Goal: Task Accomplishment & Management: Manage account settings

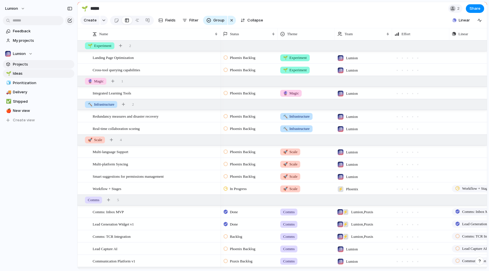
click at [41, 67] on link "Projects" at bounding box center [38, 64] width 71 height 9
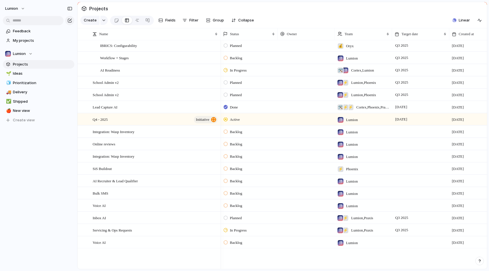
scroll to position [14, 0]
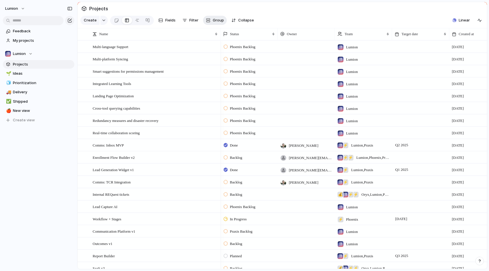
click at [209, 21] on button "Group" at bounding box center [215, 20] width 24 height 9
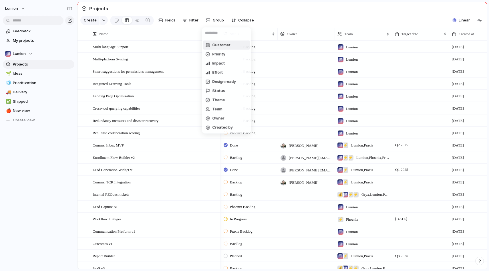
click at [209, 20] on div "Customer Priority Impact Effort Design ready Status Theme Team Owner Created by" at bounding box center [244, 135] width 489 height 271
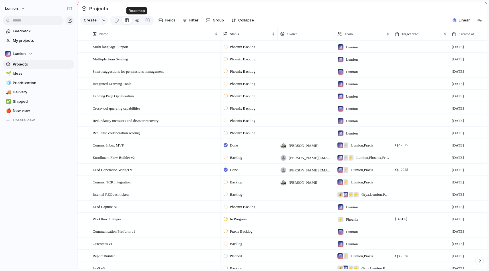
click at [137, 20] on div at bounding box center [137, 20] width 5 height 9
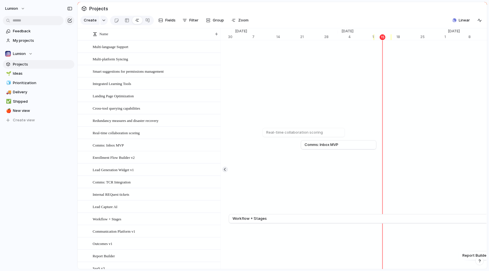
scroll to position [0, 3646]
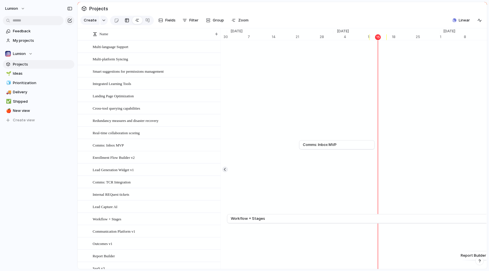
click at [126, 18] on div at bounding box center [127, 20] width 5 height 9
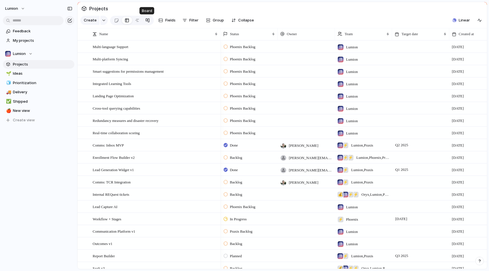
click at [146, 20] on div at bounding box center [147, 20] width 5 height 9
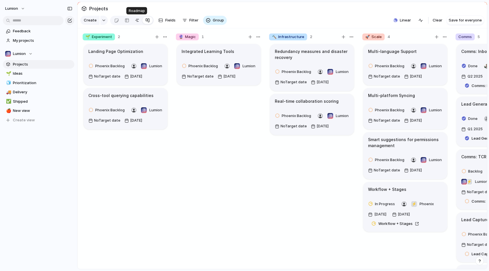
click at [135, 21] on div at bounding box center [137, 20] width 5 height 9
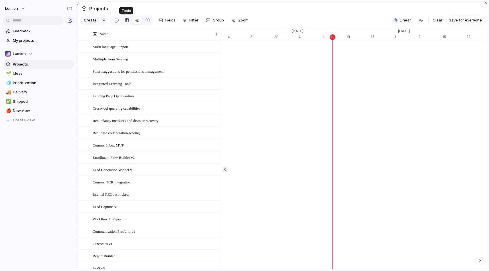
scroll to position [0, 3691]
click at [127, 21] on div at bounding box center [127, 20] width 5 height 9
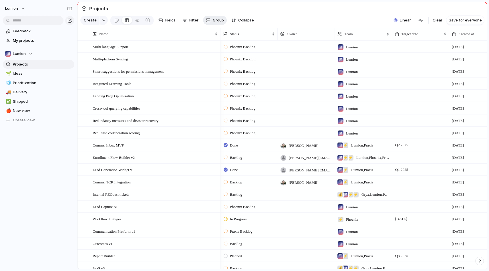
click at [207, 20] on div "button" at bounding box center [208, 20] width 5 height 5
click at [214, 19] on div "Customer Priority Impact Effort Design ready Status Theme Team Owner Created by" at bounding box center [244, 135] width 489 height 271
click at [103, 21] on div "button" at bounding box center [104, 20] width 4 height 2
click at [103, 20] on div "Goal Program Initiative Launch Project Customize" at bounding box center [244, 135] width 489 height 271
click at [168, 21] on span "Fields" at bounding box center [170, 20] width 10 height 6
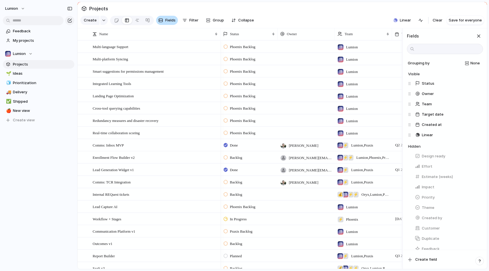
click at [168, 21] on span "Fields" at bounding box center [170, 20] width 10 height 6
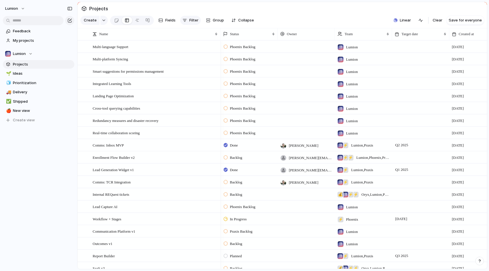
click at [185, 21] on div "button" at bounding box center [184, 20] width 5 height 5
click at [185, 21] on div "Description Start date Target date Customer Priority Impact Effort Design ready…" at bounding box center [244, 135] width 489 height 271
click at [213, 18] on span "Group" at bounding box center [218, 20] width 11 height 6
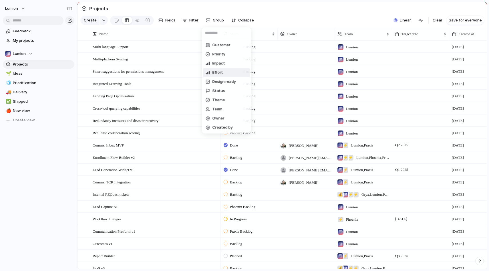
click at [412, 39] on div "Customer Priority Impact Effort Design ready Status Theme Team Owner Created by" at bounding box center [244, 135] width 489 height 271
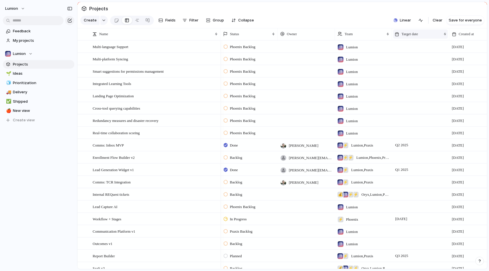
click at [412, 35] on span "Target date" at bounding box center [409, 34] width 17 height 6
click at [410, 66] on span "Sort ascending" at bounding box center [418, 65] width 28 height 6
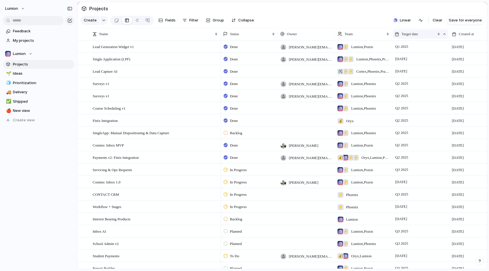
click at [405, 31] on span "Target date" at bounding box center [409, 34] width 17 height 6
click at [411, 75] on span "Sort descending" at bounding box center [419, 75] width 30 height 6
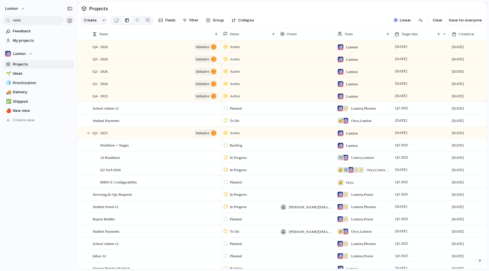
scroll to position [7, 0]
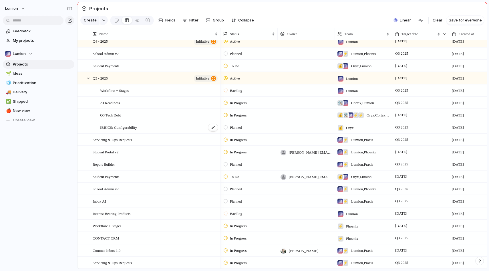
click at [146, 123] on div "IBRICS: Configurability" at bounding box center [159, 127] width 118 height 12
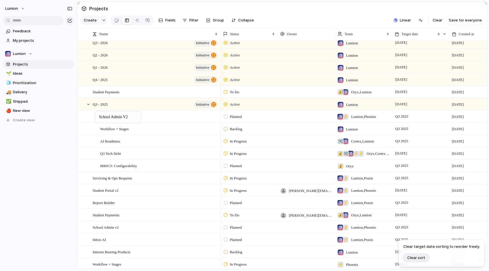
drag, startPoint x: 97, startPoint y: 90, endPoint x: 97, endPoint y: 112, distance: 22.6
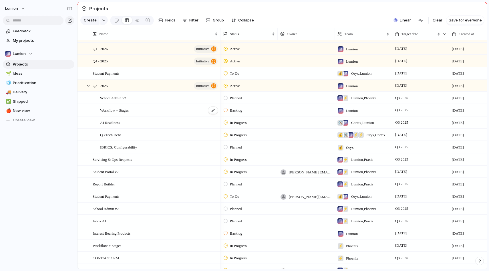
click at [111, 108] on span "Workflow + Stages" at bounding box center [114, 110] width 29 height 7
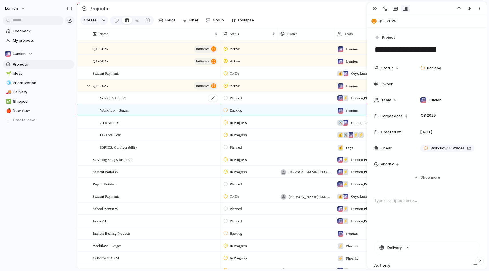
click at [111, 100] on span "School Admin v2" at bounding box center [113, 97] width 26 height 7
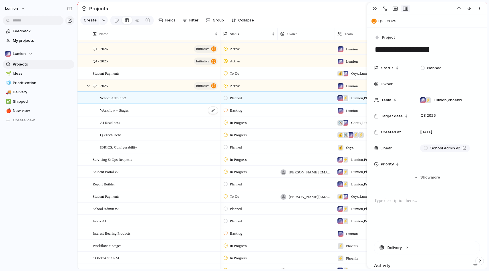
click at [108, 112] on span "Workflow + Stages" at bounding box center [114, 110] width 29 height 7
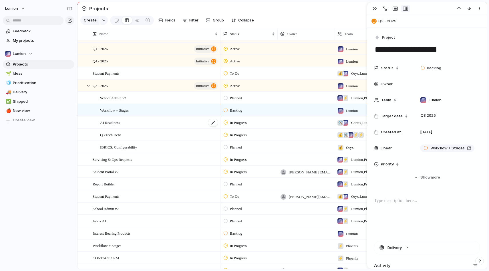
click at [108, 123] on span "AI Readiness" at bounding box center [110, 122] width 20 height 7
type textarea "**********"
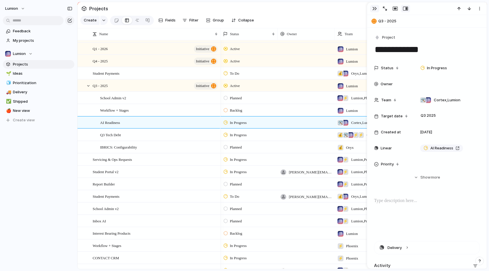
click at [373, 9] on div "button" at bounding box center [374, 8] width 5 height 5
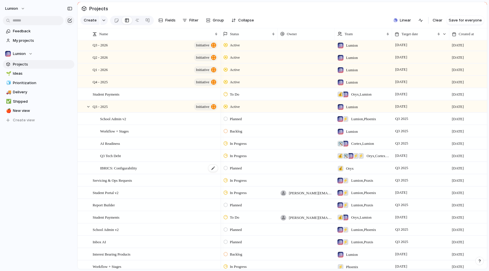
scroll to position [13, 0]
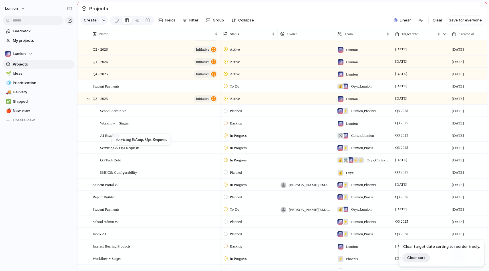
drag, startPoint x: 122, startPoint y: 173, endPoint x: 115, endPoint y: 135, distance: 39.1
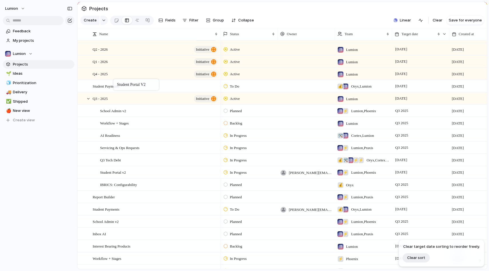
drag, startPoint x: 104, startPoint y: 185, endPoint x: 116, endPoint y: 80, distance: 105.9
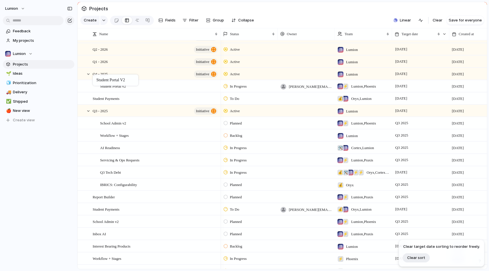
drag, startPoint x: 126, startPoint y: 172, endPoint x: 95, endPoint y: 76, distance: 100.7
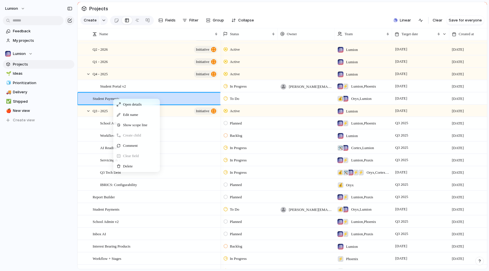
drag, startPoint x: 113, startPoint y: 98, endPoint x: 99, endPoint y: 87, distance: 17.5
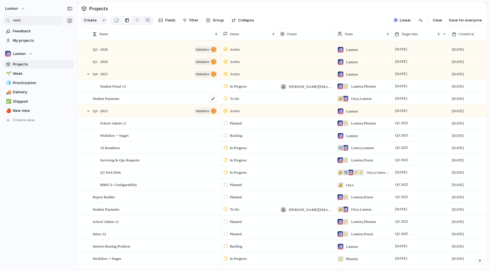
drag, startPoint x: 98, startPoint y: 96, endPoint x: 105, endPoint y: 94, distance: 7.6
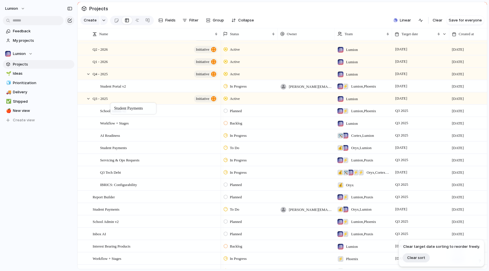
drag, startPoint x: 105, startPoint y: 94, endPoint x: 113, endPoint y: 105, distance: 13.5
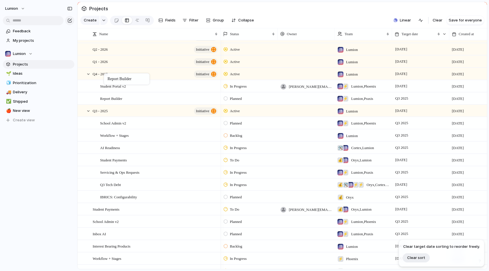
drag, startPoint x: 110, startPoint y: 197, endPoint x: 106, endPoint y: 74, distance: 123.2
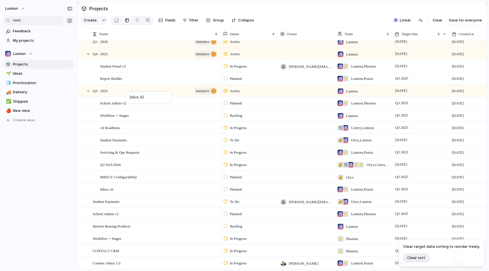
drag, startPoint x: 115, startPoint y: 214, endPoint x: 129, endPoint y: 93, distance: 122.2
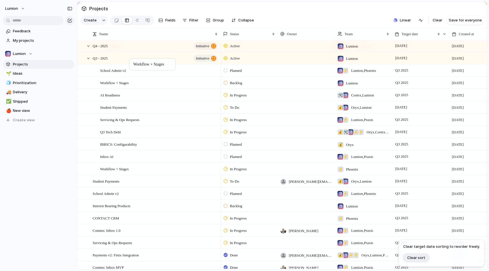
drag, startPoint x: 123, startPoint y: 206, endPoint x: 132, endPoint y: 60, distance: 146.3
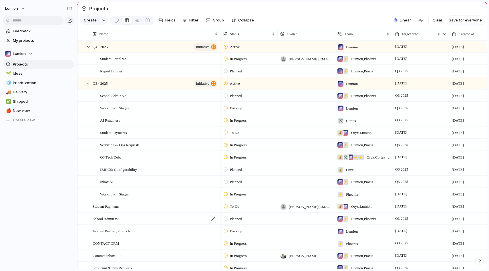
scroll to position [50, 0]
drag, startPoint x: 139, startPoint y: 221, endPoint x: 148, endPoint y: 99, distance: 121.5
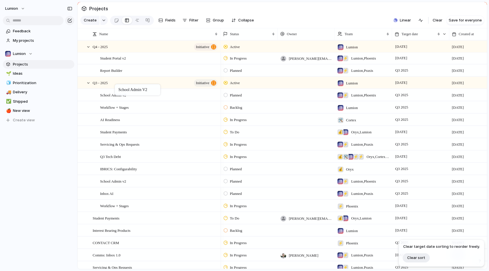
drag, startPoint x: 115, startPoint y: 218, endPoint x: 118, endPoint y: 85, distance: 132.6
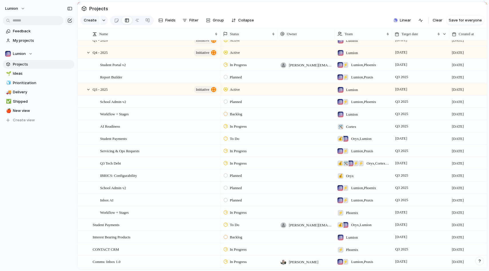
scroll to position [43, 0]
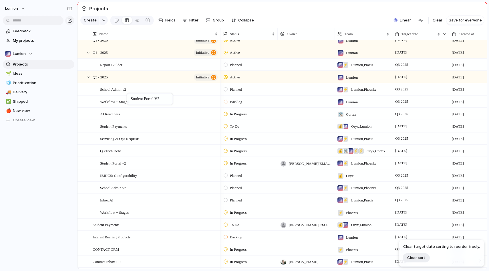
drag, startPoint x: 121, startPoint y: 65, endPoint x: 130, endPoint y: 94, distance: 30.7
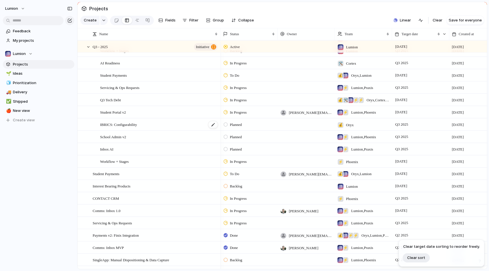
scroll to position [95, 0]
click at [34, 220] on div "Lumion Feedback My projects Lumion Projects 🌱 Ideas 🧊 Prioritization 🚚 Delivery…" at bounding box center [38, 135] width 77 height 271
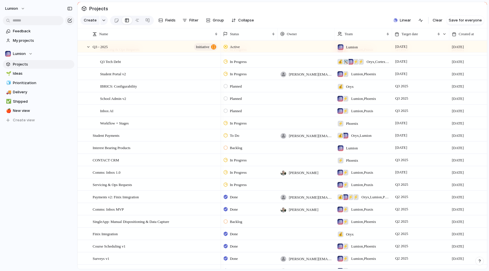
scroll to position [135, 0]
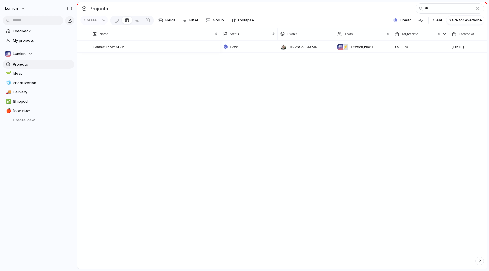
type input "***"
type input "******"
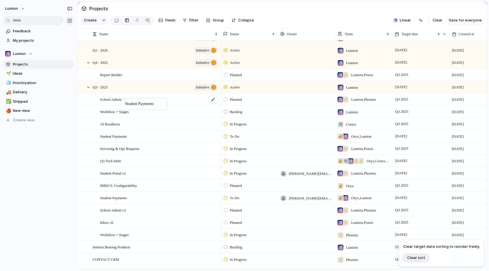
drag, startPoint x: 143, startPoint y: 190, endPoint x: 124, endPoint y: 99, distance: 93.5
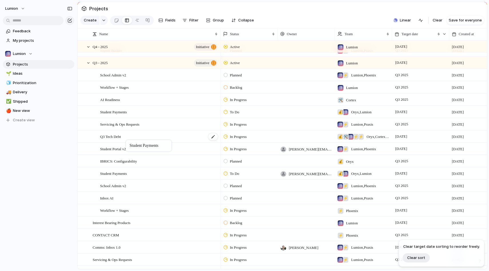
drag, startPoint x: 131, startPoint y: 175, endPoint x: 128, endPoint y: 141, distance: 33.8
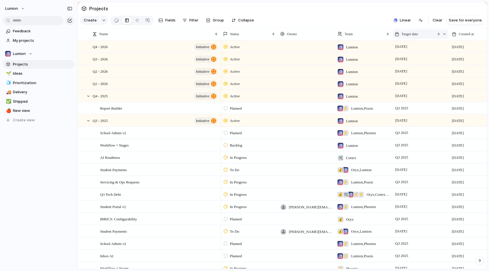
click at [427, 35] on div "Target date" at bounding box center [414, 34] width 40 height 6
click at [427, 34] on div "Modify Hide Sort ascending Clear sort" at bounding box center [244, 135] width 489 height 271
click at [427, 34] on div "Target date" at bounding box center [414, 34] width 40 height 6
click at [412, 74] on span "Clear sort" at bounding box center [413, 75] width 18 height 6
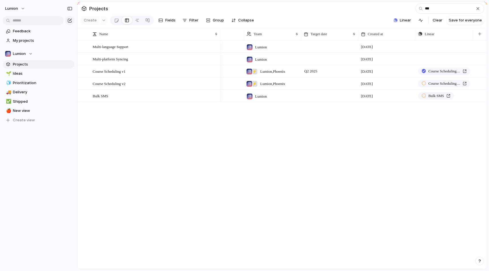
type input "****"
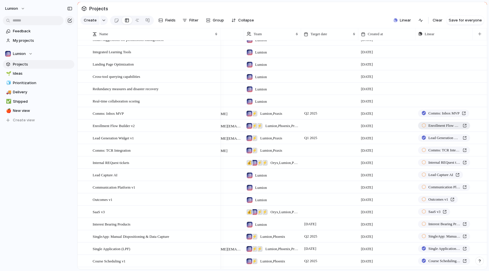
click at [444, 124] on span "Enrollment Flow Builder v2" at bounding box center [444, 126] width 32 height 6
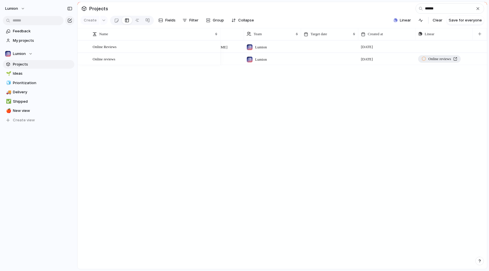
type input "******"
click at [435, 57] on span "Online reviews" at bounding box center [439, 59] width 23 height 6
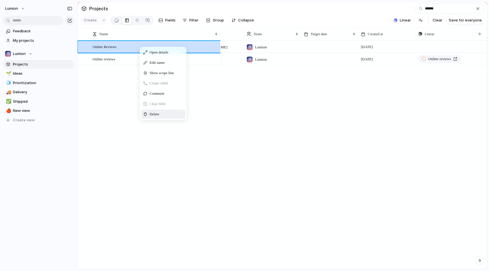
click at [154, 115] on span "Delete" at bounding box center [154, 114] width 10 height 6
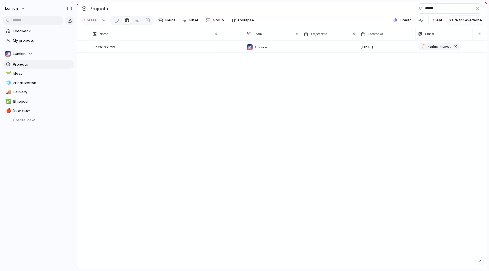
click at [478, 9] on div "button" at bounding box center [477, 8] width 5 height 5
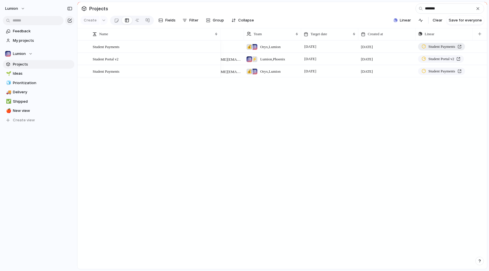
type input "*******"
click at [427, 47] on div "Student Payments" at bounding box center [441, 47] width 40 height 6
click at [429, 71] on span "Student Payments" at bounding box center [441, 71] width 27 height 6
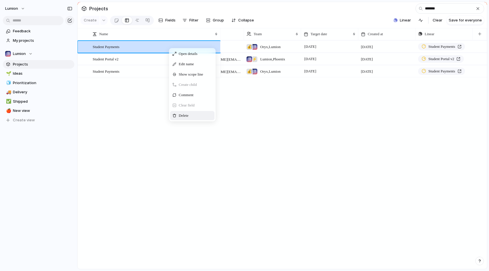
click at [197, 115] on span "Context Menu" at bounding box center [196, 116] width 2 height 6
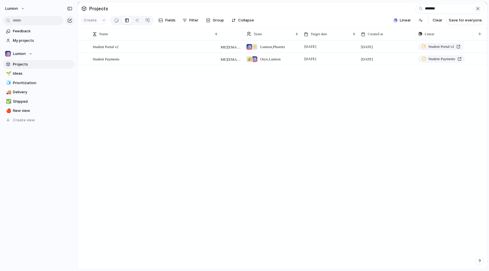
click at [478, 6] on button "button" at bounding box center [477, 8] width 6 height 6
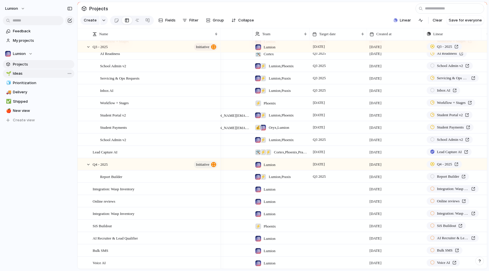
click at [38, 73] on span "Ideas" at bounding box center [42, 74] width 59 height 6
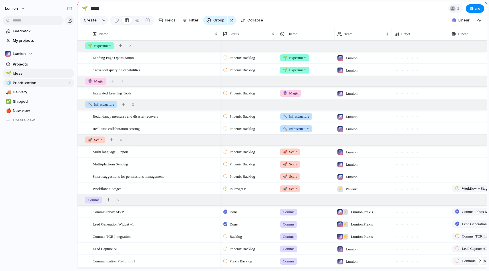
click at [28, 79] on link "🧊 Prioritization" at bounding box center [38, 83] width 71 height 9
type input "**********"
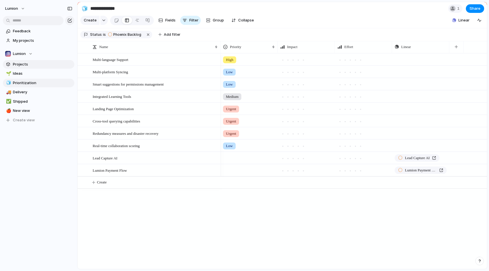
click at [40, 67] on span "Projects" at bounding box center [42, 64] width 59 height 6
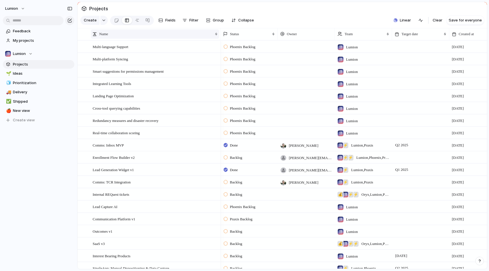
click at [142, 34] on div "Name" at bounding box center [152, 34] width 120 height 6
click at [117, 48] on span "Sort ascending" at bounding box center [116, 47] width 28 height 6
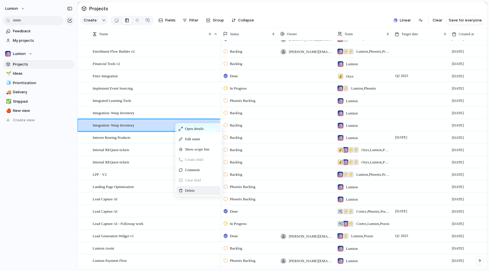
click at [199, 189] on span "Context Menu" at bounding box center [198, 190] width 2 height 6
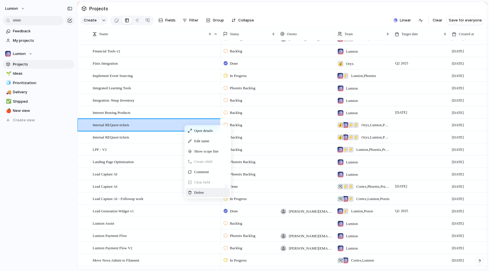
click at [204, 190] on span "Delete" at bounding box center [199, 192] width 10 height 6
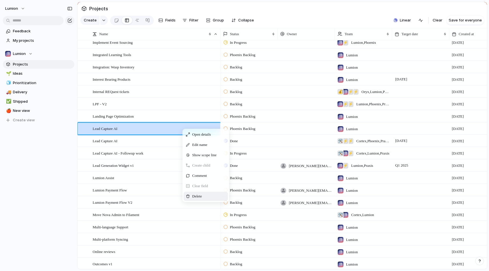
click at [202, 197] on span "Delete" at bounding box center [197, 196] width 10 height 6
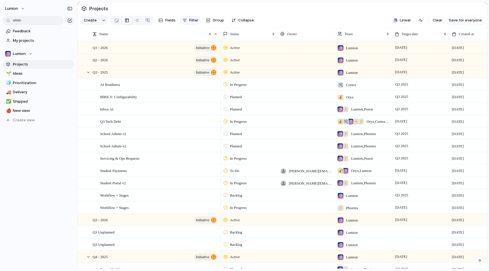
click at [190, 20] on span "Filter" at bounding box center [193, 20] width 9 height 6
click at [193, 18] on div "Description Start date Target date Customer Priority Impact Effort Design ready…" at bounding box center [244, 135] width 489 height 271
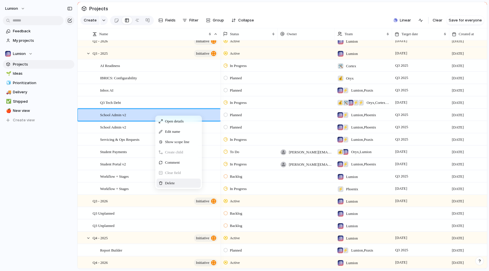
click at [175, 183] on span "Delete" at bounding box center [170, 183] width 10 height 6
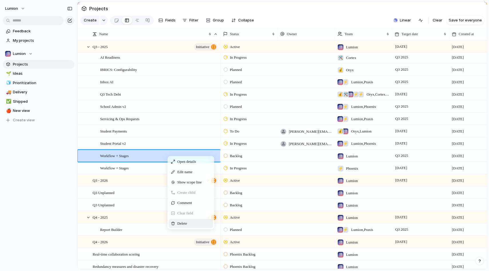
click at [184, 224] on span "Delete" at bounding box center [182, 223] width 10 height 6
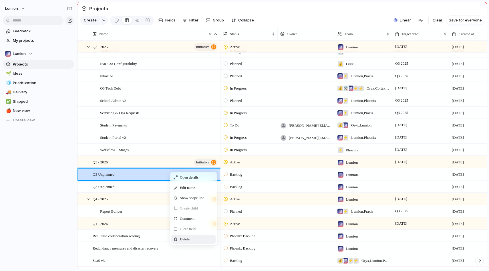
click at [193, 238] on div "Delete" at bounding box center [193, 238] width 44 height 9
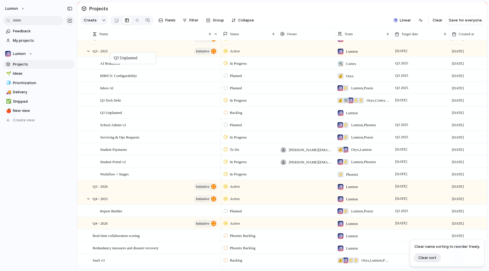
drag, startPoint x: 155, startPoint y: 182, endPoint x: 113, endPoint y: 57, distance: 132.7
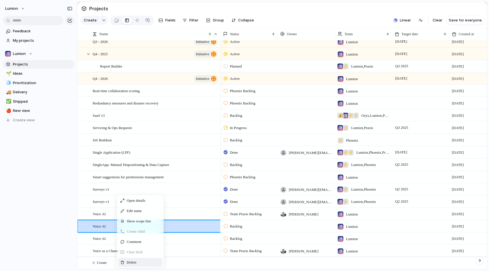
click at [138, 261] on div "Delete" at bounding box center [140, 261] width 44 height 9
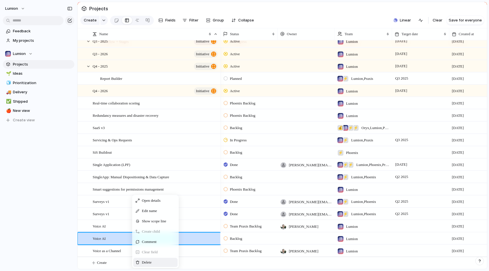
click at [144, 264] on span "Delete" at bounding box center [147, 262] width 10 height 6
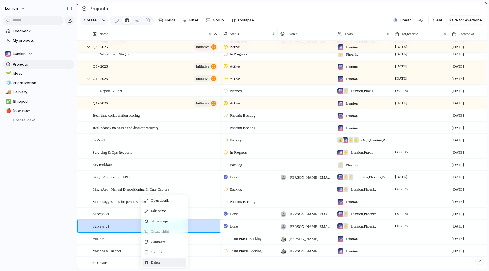
click at [162, 261] on div "Delete" at bounding box center [164, 261] width 44 height 9
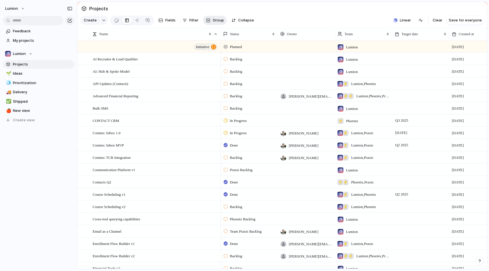
click at [209, 23] on button "Group" at bounding box center [215, 20] width 24 height 9
click at [189, 20] on div "Customer Priority Impact Effort Design ready Status Theme Team Owner Created by" at bounding box center [244, 135] width 489 height 271
click at [233, 23] on button "Collapse" at bounding box center [242, 20] width 27 height 9
click at [233, 23] on button "Expand" at bounding box center [241, 20] width 25 height 9
click at [168, 21] on span "Fields" at bounding box center [170, 20] width 10 height 6
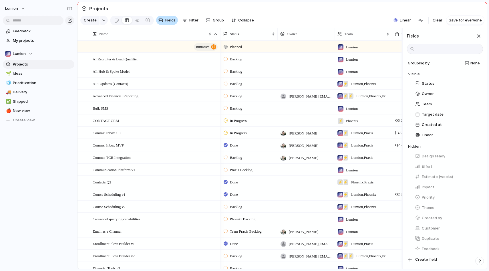
click at [168, 20] on span "Fields" at bounding box center [170, 20] width 10 height 6
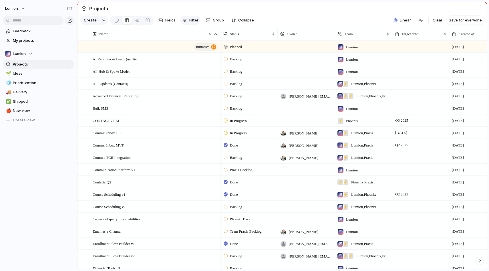
click at [185, 21] on div "button" at bounding box center [184, 20] width 5 height 5
click at [185, 19] on div "Description Start date Target date Customer Priority Impact Effort Design ready…" at bounding box center [244, 135] width 489 height 271
click at [412, 32] on span "Target date" at bounding box center [409, 34] width 17 height 6
click at [410, 72] on span "Sort descending" at bounding box center [419, 74] width 30 height 6
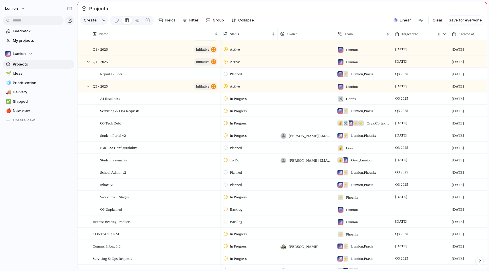
scroll to position [35, 0]
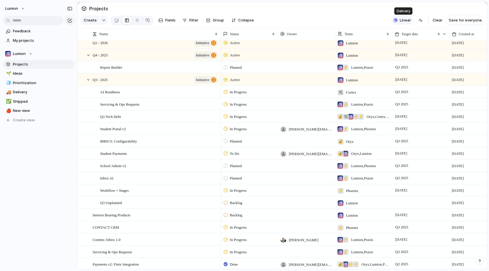
click at [401, 21] on span "Linear" at bounding box center [404, 20] width 11 height 6
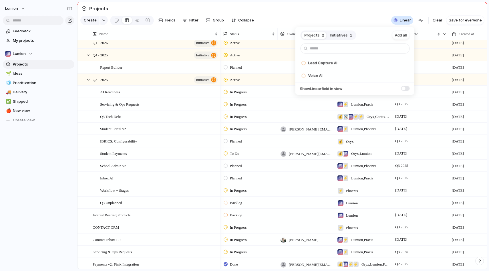
click at [341, 33] on span "Initiatives" at bounding box center [339, 35] width 18 height 6
click at [318, 35] on span "Projects" at bounding box center [311, 35] width 15 height 6
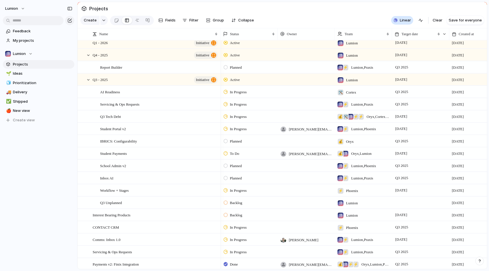
click at [338, 19] on div "Projects 2 Initiatives 1 Add all Lead Capture AI Add Voice AI Add Show Linear f…" at bounding box center [244, 135] width 489 height 271
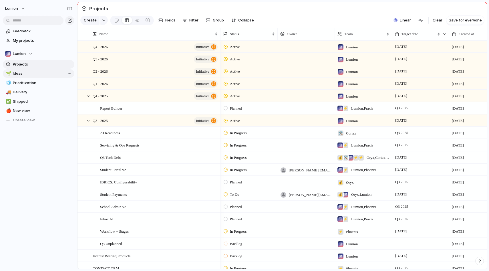
click at [50, 73] on span "Ideas" at bounding box center [42, 74] width 59 height 6
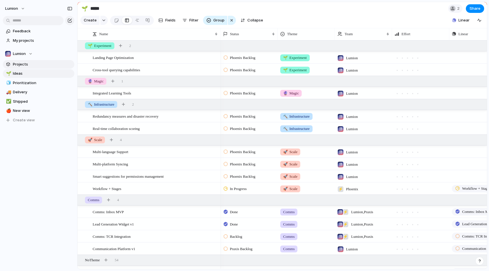
click at [45, 65] on span "Projects" at bounding box center [42, 64] width 59 height 6
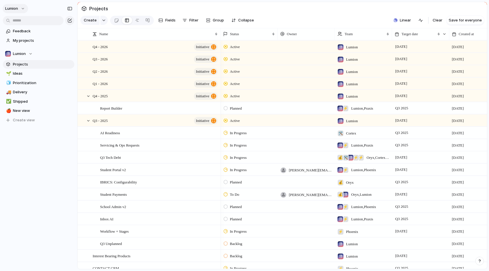
click at [22, 11] on button "Lumion" at bounding box center [15, 8] width 25 height 9
click at [20, 11] on div "Settings Invite members Change theme Sign out" at bounding box center [244, 135] width 489 height 271
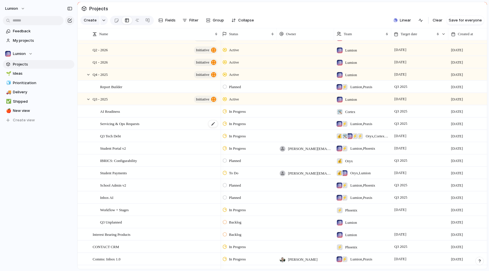
scroll to position [23, 0]
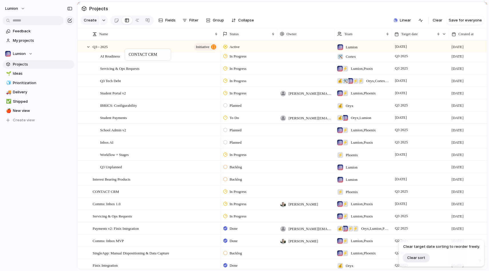
drag, startPoint x: 130, startPoint y: 190, endPoint x: 128, endPoint y: 50, distance: 139.8
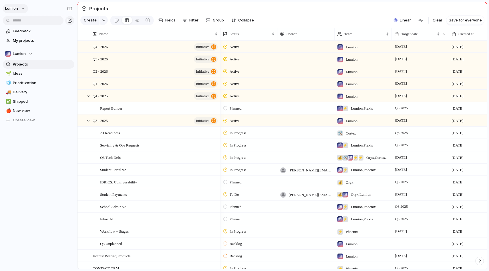
click at [21, 8] on button "Lumion" at bounding box center [15, 8] width 25 height 9
click at [22, 8] on div "Settings Invite members Change theme Sign out" at bounding box center [244, 135] width 489 height 271
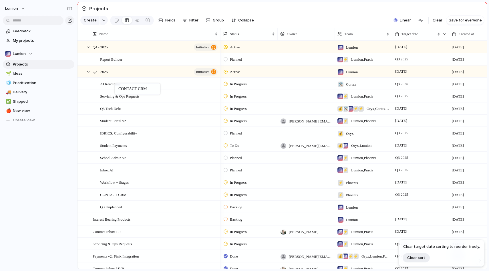
drag, startPoint x: 114, startPoint y: 161, endPoint x: 117, endPoint y: 84, distance: 77.2
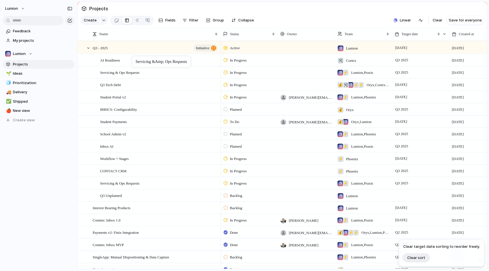
drag, startPoint x: 127, startPoint y: 173, endPoint x: 135, endPoint y: 57, distance: 116.6
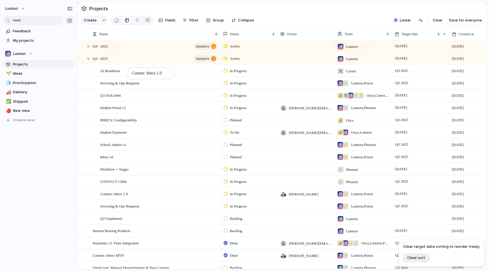
drag, startPoint x: 132, startPoint y: 186, endPoint x: 132, endPoint y: 71, distance: 115.2
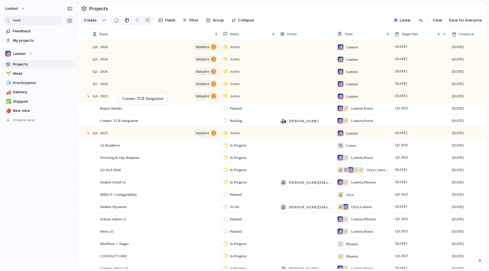
drag, startPoint x: 153, startPoint y: 181, endPoint x: 122, endPoint y: 94, distance: 92.6
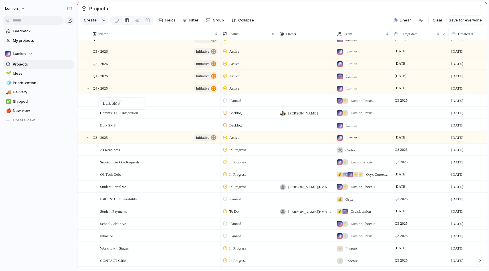
drag, startPoint x: 129, startPoint y: 189, endPoint x: 102, endPoint y: 99, distance: 94.3
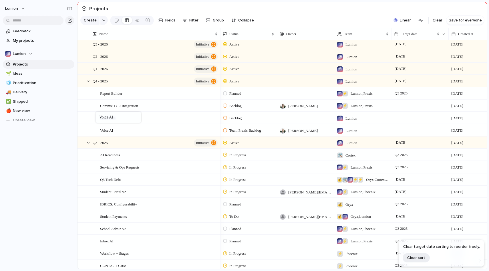
drag, startPoint x: 117, startPoint y: 183, endPoint x: 99, endPoint y: 112, distance: 72.9
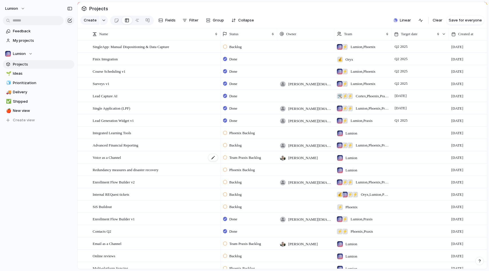
scroll to position [321, 0]
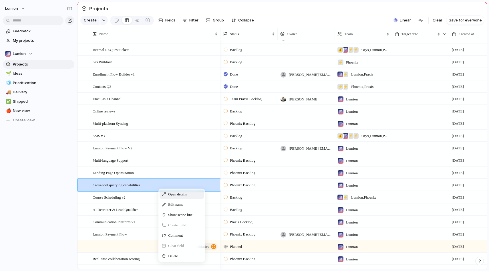
click at [164, 193] on span "Context Menu" at bounding box center [164, 194] width 4 height 4
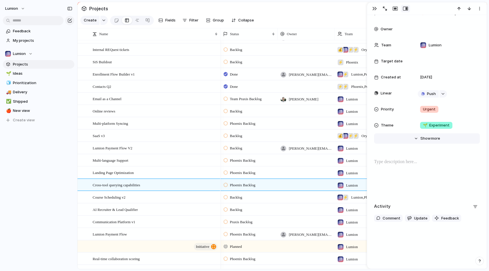
click at [425, 140] on span "Show" at bounding box center [425, 138] width 10 height 6
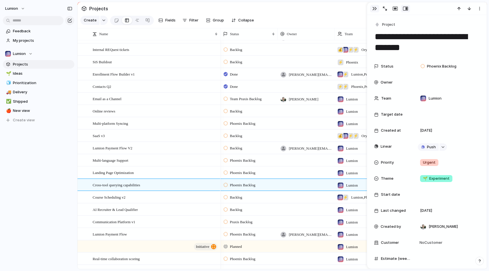
click at [375, 10] on div "button" at bounding box center [374, 8] width 5 height 5
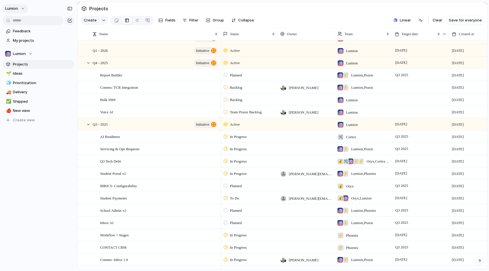
click at [22, 6] on button "Lumion" at bounding box center [15, 8] width 25 height 9
click at [27, 23] on li "Settings" at bounding box center [27, 21] width 47 height 9
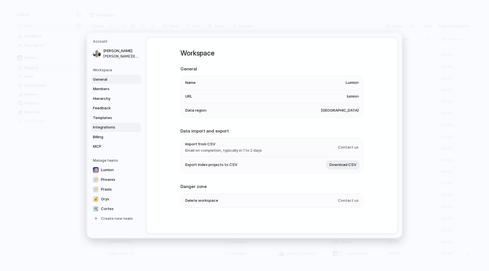
click at [113, 129] on span "Integrations" at bounding box center [111, 127] width 37 height 6
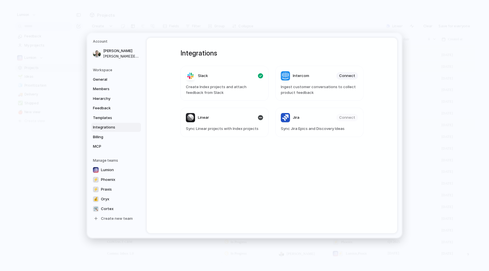
click at [193, 119] on div "Linear" at bounding box center [197, 117] width 23 height 9
click at [220, 131] on span "Sync Linear projects with Index projects" at bounding box center [224, 129] width 77 height 6
click at [218, 169] on div "Integrations Slack Create Index projects and attach feedback from Slack Interco…" at bounding box center [271, 135] width 203 height 195
click at [118, 144] on span "MCP" at bounding box center [111, 146] width 37 height 6
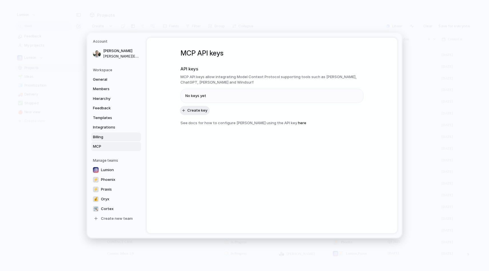
click at [118, 138] on span "Billing" at bounding box center [111, 137] width 37 height 6
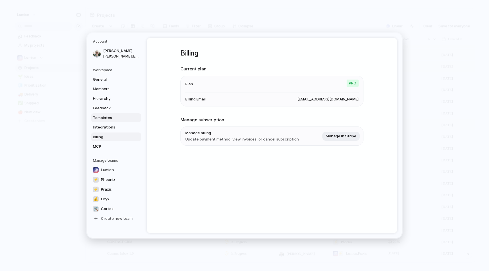
click at [105, 114] on link "Templates" at bounding box center [116, 117] width 50 height 9
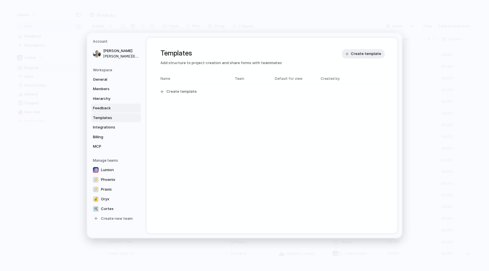
click at [105, 106] on span "Feedback" at bounding box center [111, 108] width 37 height 6
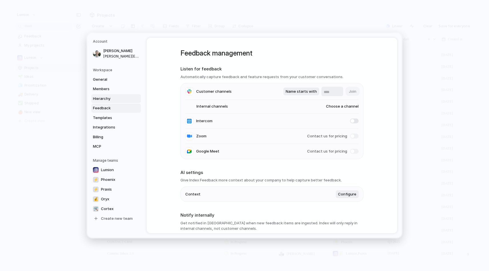
click at [105, 99] on span "Hierarchy" at bounding box center [111, 99] width 37 height 6
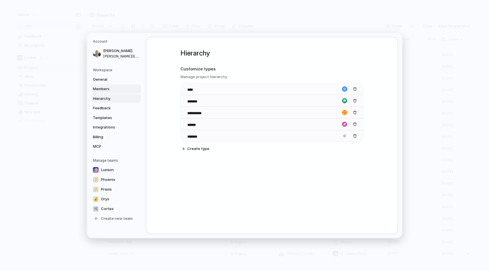
click at [125, 87] on span "Members" at bounding box center [111, 89] width 37 height 6
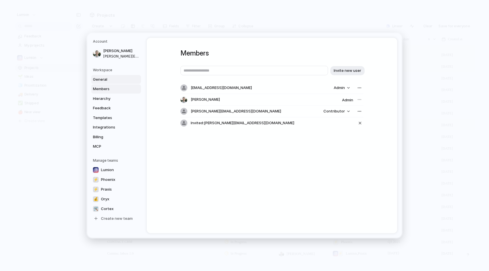
click at [120, 82] on link "General" at bounding box center [116, 79] width 50 height 9
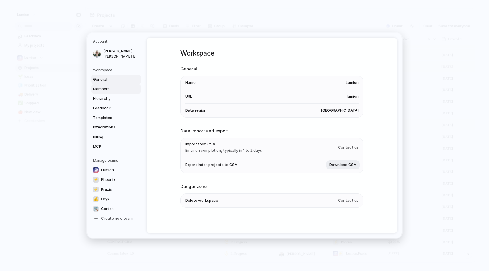
click at [121, 89] on span "Members" at bounding box center [111, 89] width 37 height 6
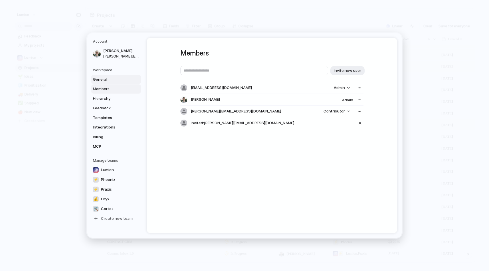
click at [121, 81] on span "General" at bounding box center [111, 80] width 37 height 6
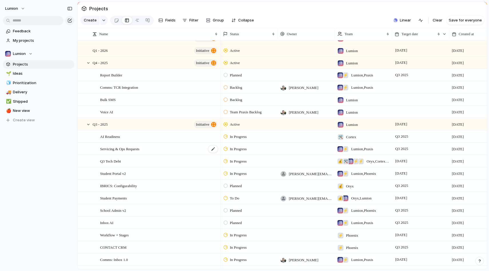
scroll to position [39, 0]
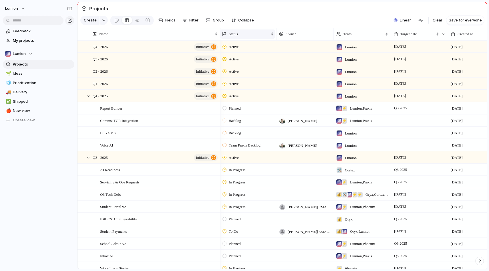
click at [237, 34] on span "Status" at bounding box center [233, 34] width 9 height 6
click at [239, 54] on span "Hide" at bounding box center [235, 56] width 8 height 6
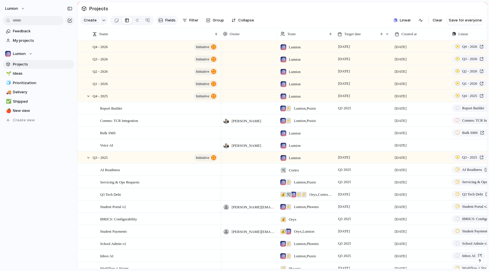
click at [167, 21] on span "Fields" at bounding box center [170, 20] width 10 height 6
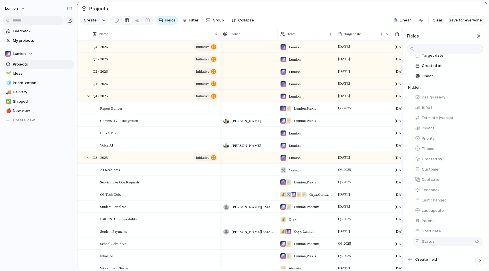
click at [445, 240] on button "Status" at bounding box center [447, 241] width 70 height 9
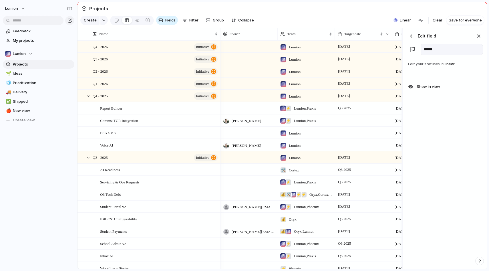
click at [411, 35] on div "button" at bounding box center [411, 36] width 6 height 6
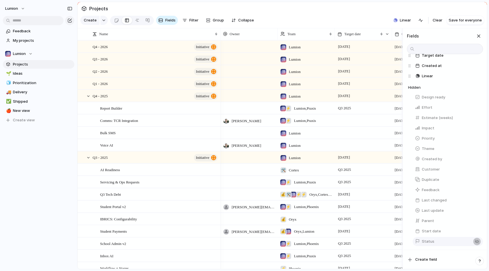
click at [478, 241] on button "button" at bounding box center [476, 240] width 7 height 7
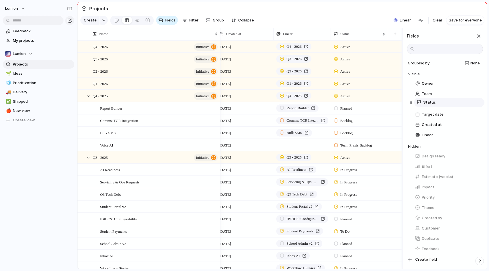
drag, startPoint x: 410, startPoint y: 86, endPoint x: 411, endPoint y: 103, distance: 16.4
click at [411, 103] on div "Owner Team Target date Created at Linear Status Status To pick up a draggable i…" at bounding box center [445, 109] width 75 height 62
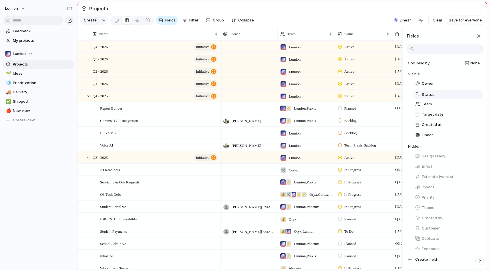
drag, startPoint x: 410, startPoint y: 105, endPoint x: 410, endPoint y: 95, distance: 9.7
click at [410, 95] on div "Owner Team Status Target date Created at Linear Status To pick up a draggable i…" at bounding box center [445, 109] width 75 height 62
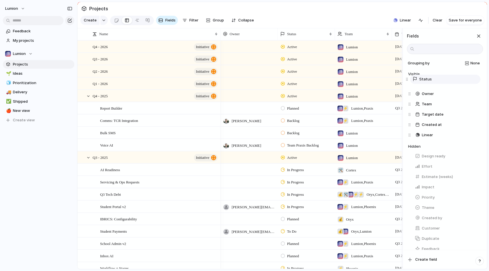
drag, startPoint x: 411, startPoint y: 93, endPoint x: 408, endPoint y: 78, distance: 14.8
click at [408, 78] on div "Owner Status Team Target date Created at Linear Status To pick up a draggable i…" at bounding box center [445, 109] width 75 height 62
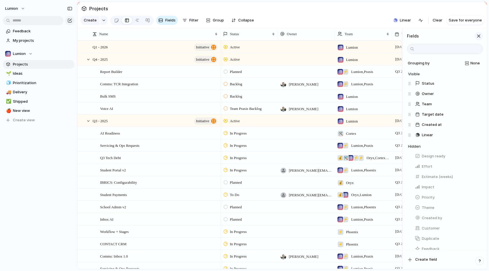
click at [478, 34] on div "button" at bounding box center [478, 36] width 6 height 6
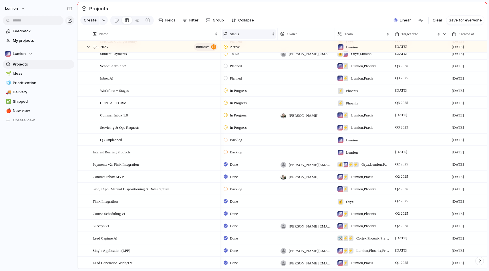
click at [237, 35] on span "Status" at bounding box center [234, 34] width 9 height 6
click at [237, 33] on div "Modify Hide Sort ascending Sort descending" at bounding box center [244, 135] width 489 height 271
click at [191, 17] on span "Filter" at bounding box center [193, 20] width 9 height 6
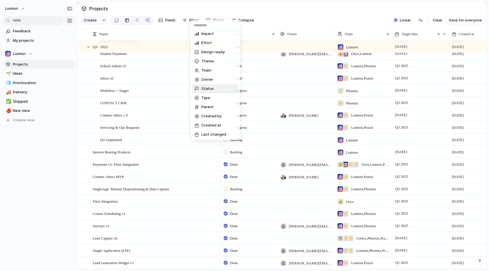
click at [209, 88] on span "Status" at bounding box center [207, 89] width 13 height 6
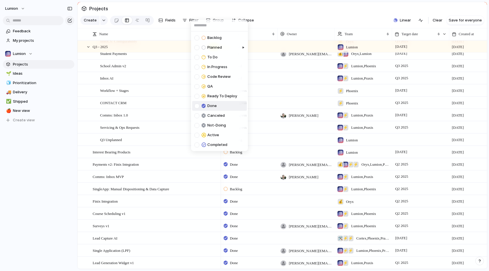
click at [196, 106] on div at bounding box center [196, 105] width 5 height 5
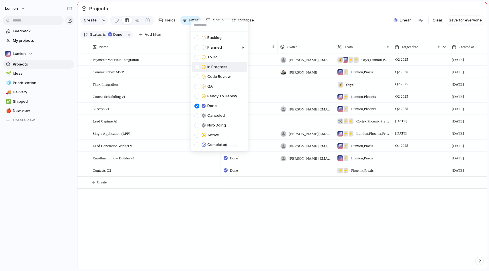
click at [100, 34] on div "Backlog Planned To Do In Progress Code Review QA Ready To Deploy Done Canceled …" at bounding box center [244, 135] width 489 height 271
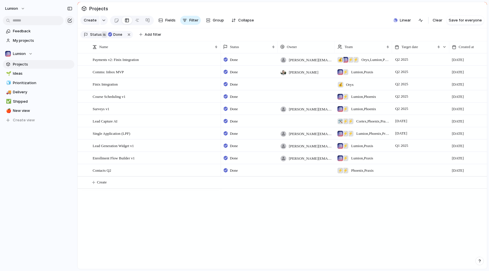
click at [103, 34] on span "is" at bounding box center [104, 34] width 3 height 5
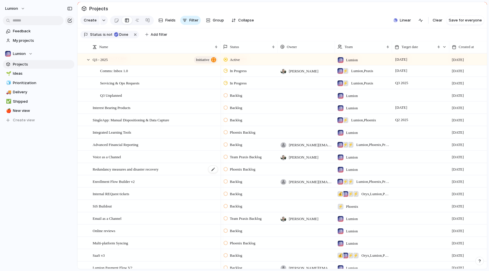
scroll to position [252, 0]
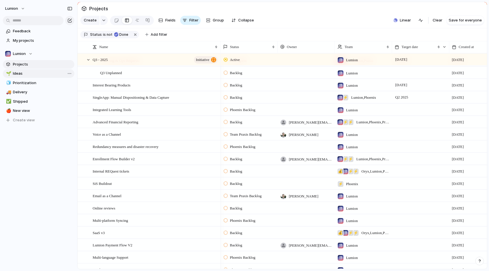
click at [25, 73] on span "Ideas" at bounding box center [42, 74] width 59 height 6
